Goal: Information Seeking & Learning: Learn about a topic

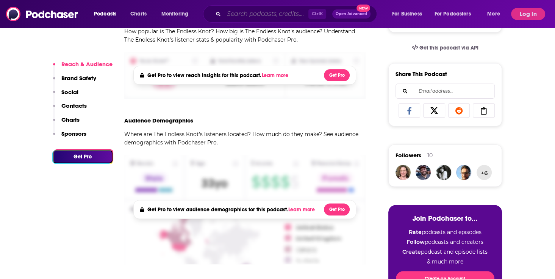
click at [226, 17] on input "Search podcasts, credits, & more..." at bounding box center [266, 14] width 84 height 12
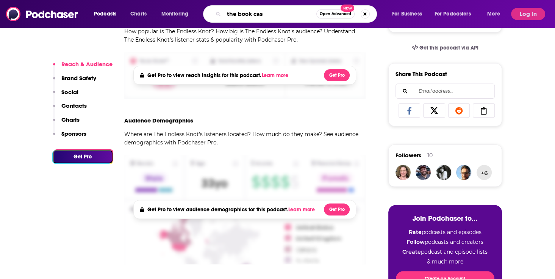
type input "the book case"
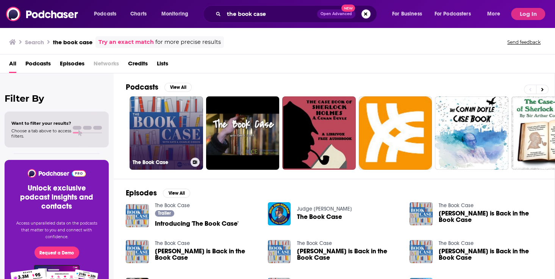
click at [185, 123] on link "The Book Case" at bounding box center [165, 133] width 73 height 73
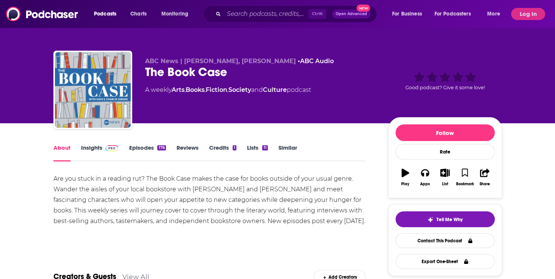
click at [101, 147] on link "Insights" at bounding box center [99, 152] width 37 height 17
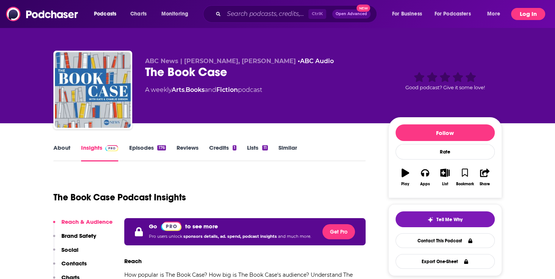
click at [533, 13] on button "Log In" at bounding box center [528, 14] width 34 height 12
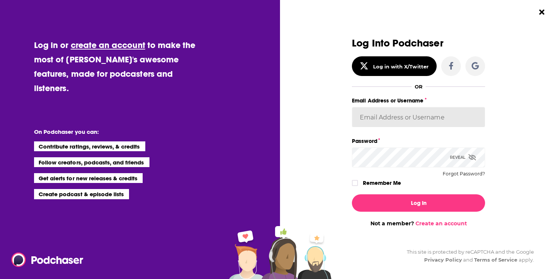
type input "dmessina"
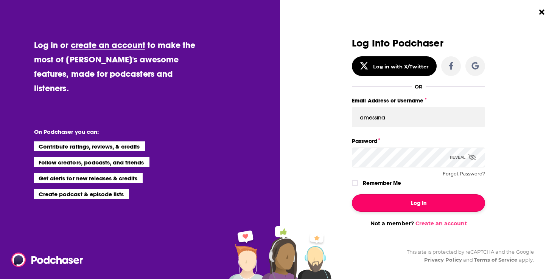
click at [381, 198] on button "Log In" at bounding box center [418, 203] width 133 height 17
